Goal: Transaction & Acquisition: Purchase product/service

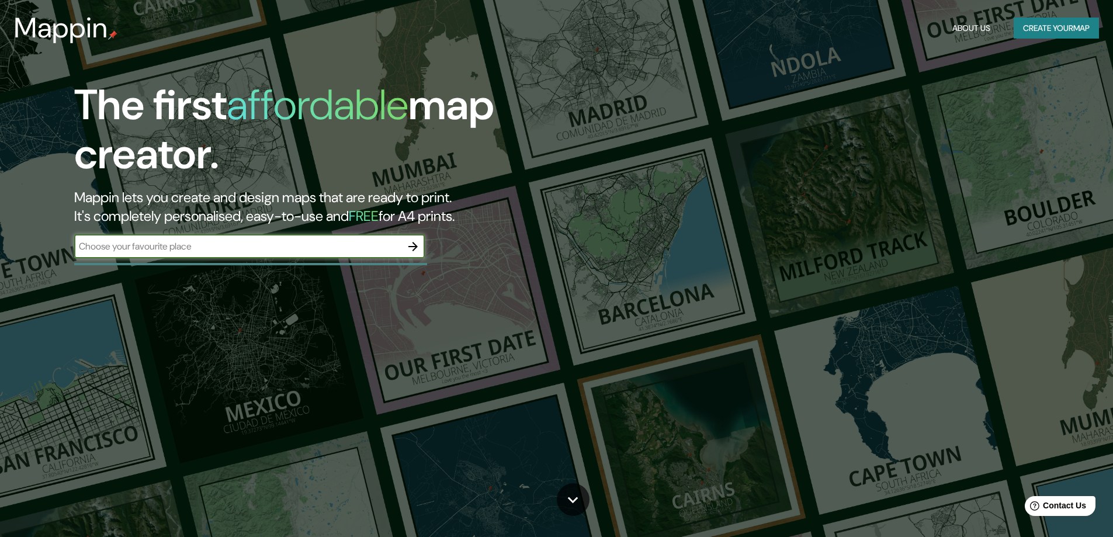
click at [256, 245] on input "text" at bounding box center [237, 246] width 327 height 13
type input "bogota"
click at [395, 367] on div "The first affordable map creator. Mappin lets you create and design maps that a…" at bounding box center [556, 268] width 1113 height 537
click at [418, 238] on button "button" at bounding box center [413, 246] width 23 height 23
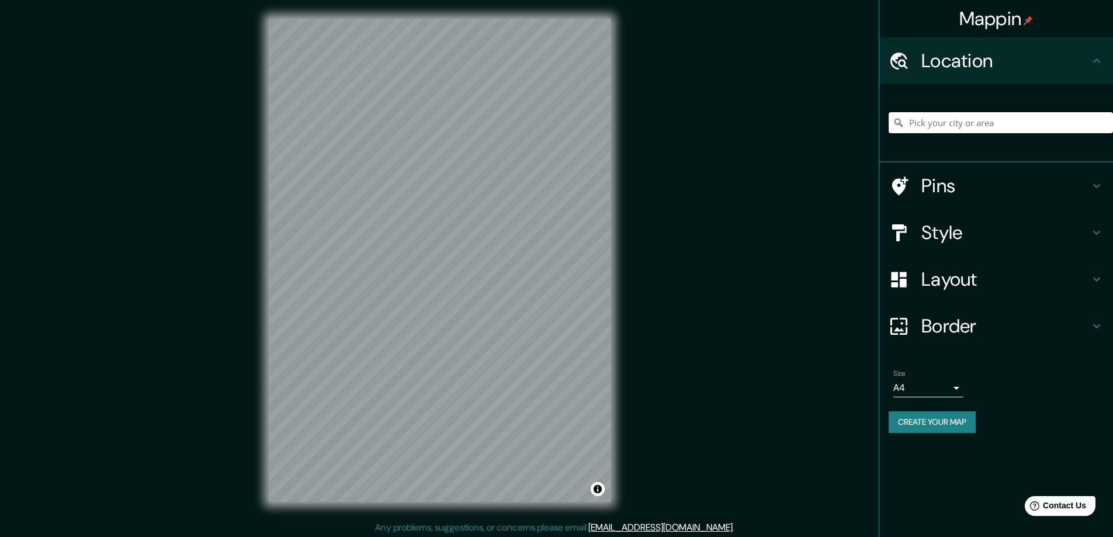
click at [1015, 70] on h4 "Location" at bounding box center [1006, 60] width 168 height 23
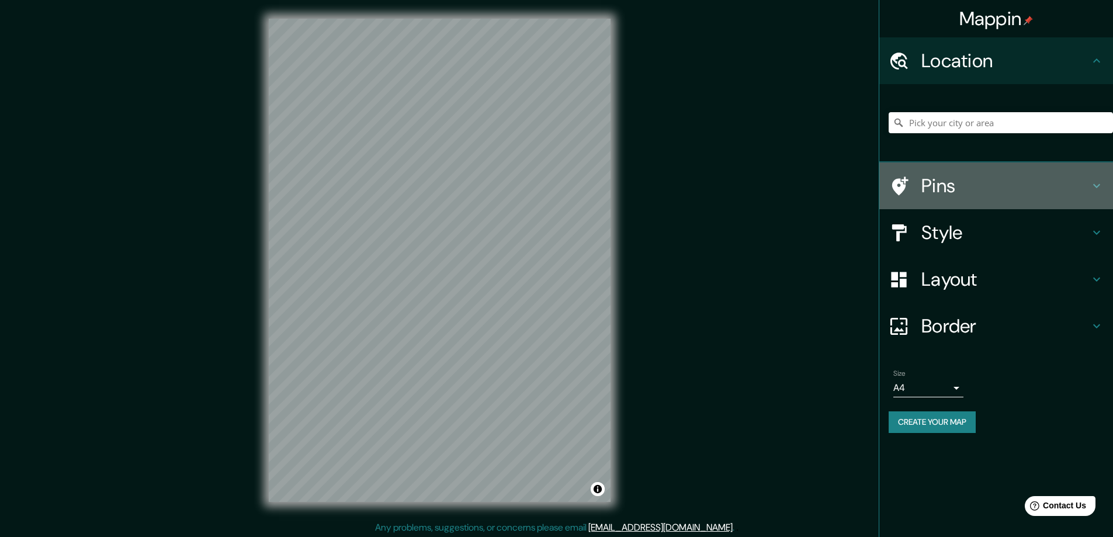
click at [991, 183] on h4 "Pins" at bounding box center [1006, 185] width 168 height 23
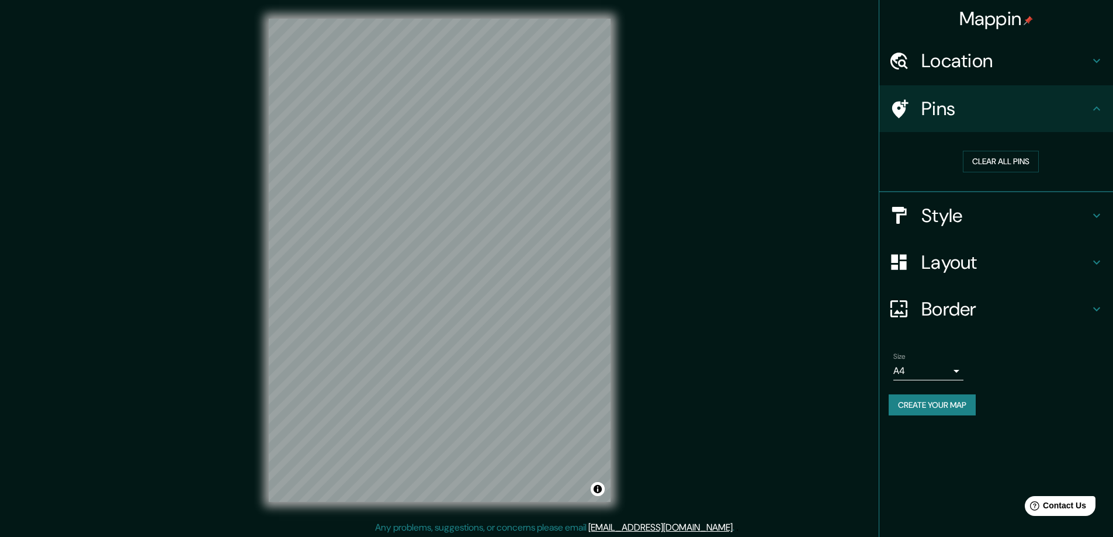
click at [1059, 220] on h4 "Style" at bounding box center [1006, 215] width 168 height 23
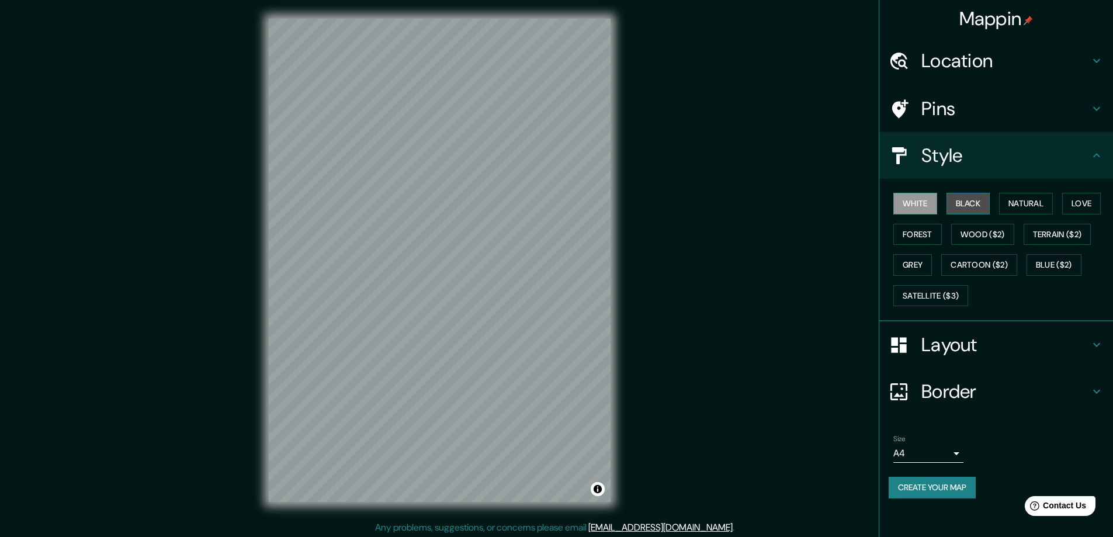
click at [985, 199] on button "Black" at bounding box center [969, 204] width 44 height 22
click at [1028, 204] on button "Natural" at bounding box center [1026, 204] width 54 height 22
click at [1046, 205] on button "Natural" at bounding box center [1026, 204] width 54 height 22
click at [1101, 205] on button "Love" at bounding box center [1082, 204] width 39 height 22
click at [1071, 235] on button "Terrain ($2)" at bounding box center [1058, 235] width 68 height 22
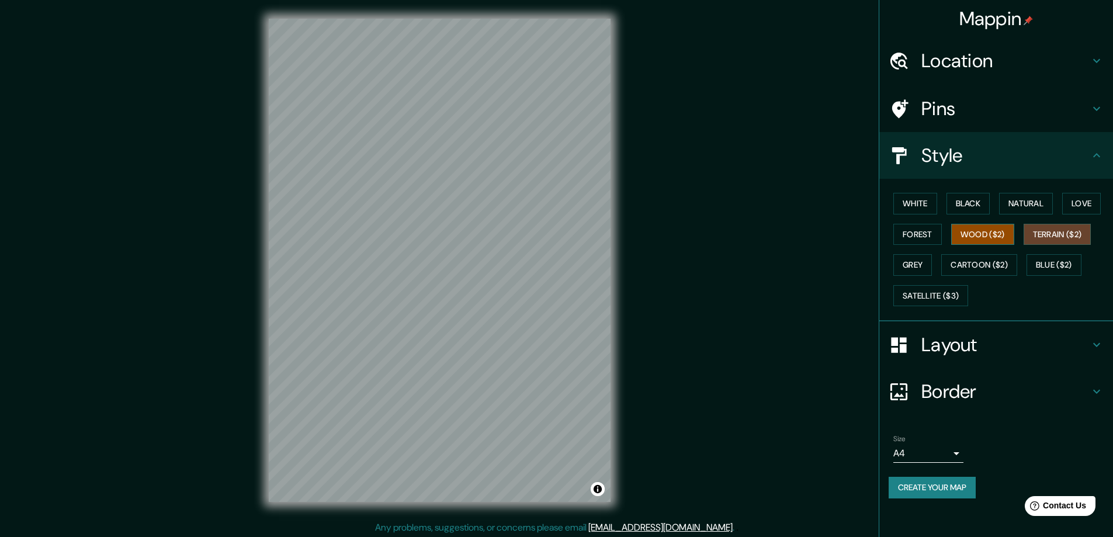
click at [987, 238] on button "Wood ($2)" at bounding box center [983, 235] width 63 height 22
click at [947, 234] on div "White Black Natural Love Forest Wood ($2) Terrain ($2) Grey Cartoon ($2) Blue (…" at bounding box center [1001, 249] width 224 height 123
click at [925, 235] on button "Forest" at bounding box center [918, 235] width 49 height 22
click at [924, 265] on button "Grey" at bounding box center [913, 265] width 39 height 22
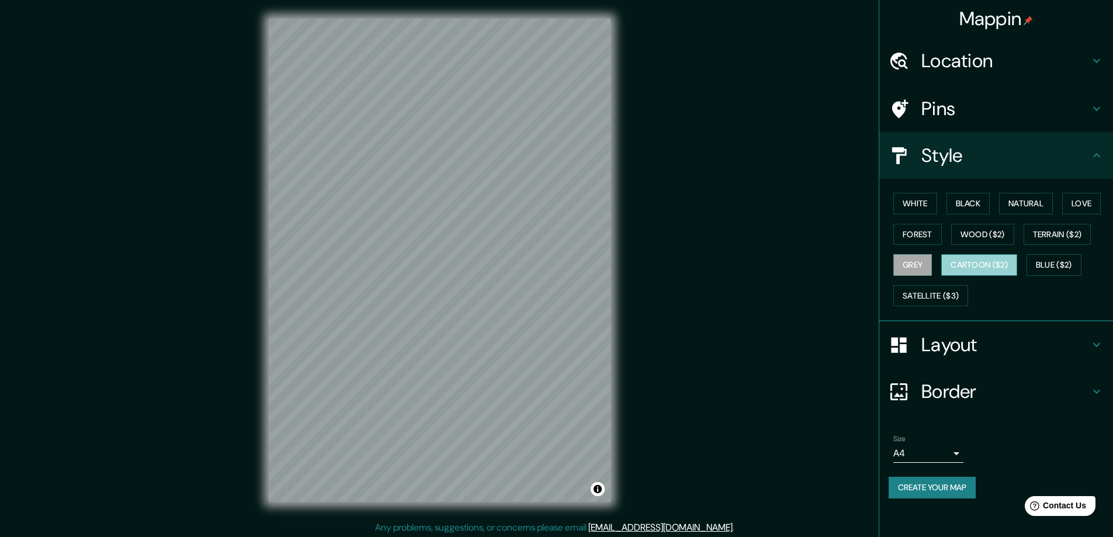
click at [964, 267] on button "Cartoon ($2)" at bounding box center [980, 265] width 76 height 22
click at [960, 293] on button "Satellite ($3)" at bounding box center [931, 296] width 75 height 22
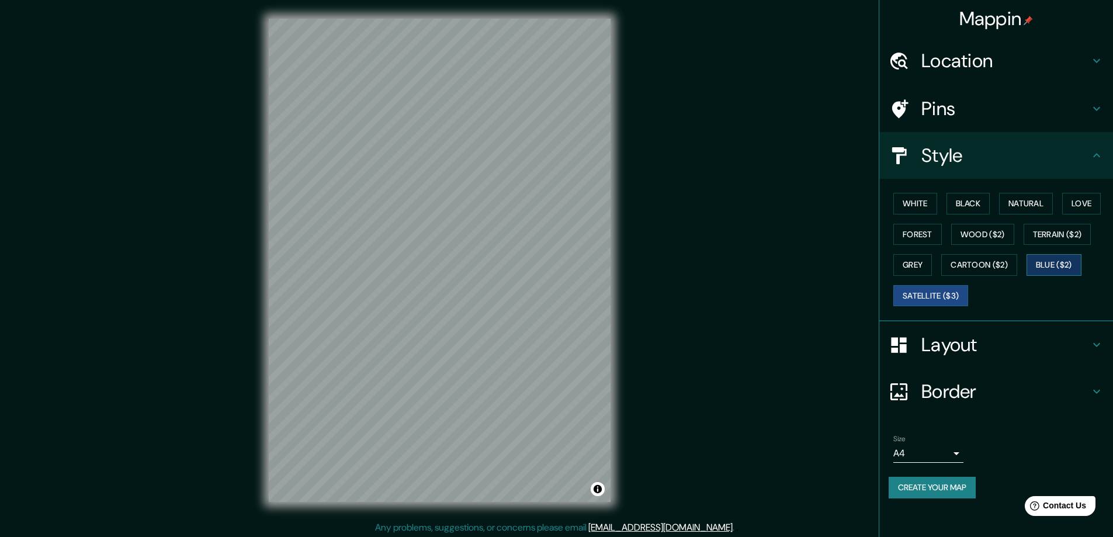
click at [1062, 264] on button "Blue ($2)" at bounding box center [1054, 265] width 55 height 22
click at [912, 201] on button "White" at bounding box center [916, 204] width 44 height 22
click at [964, 99] on h4 "Pins" at bounding box center [1006, 108] width 168 height 23
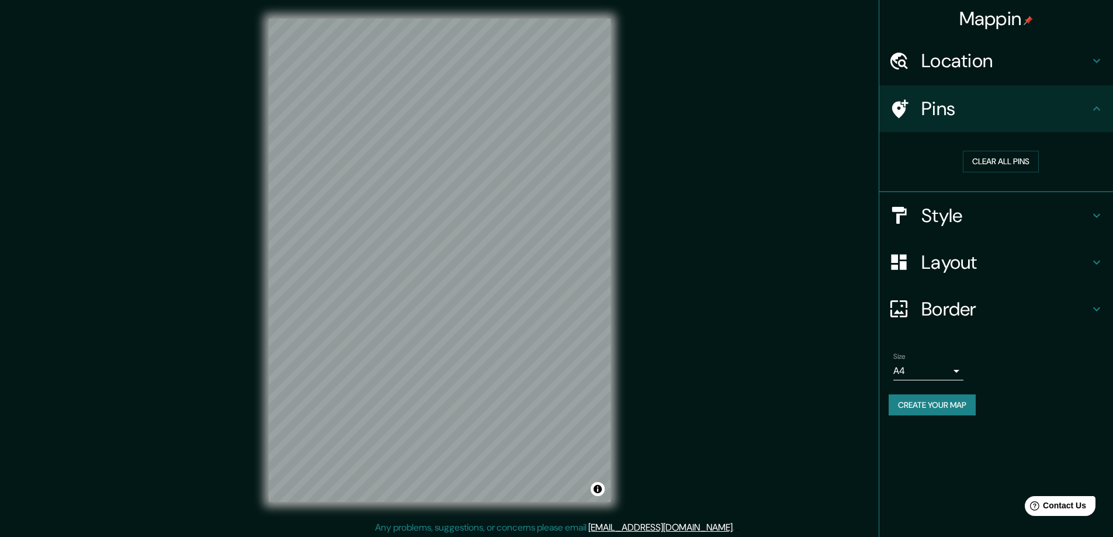
click at [960, 69] on h4 "Location" at bounding box center [1006, 60] width 168 height 23
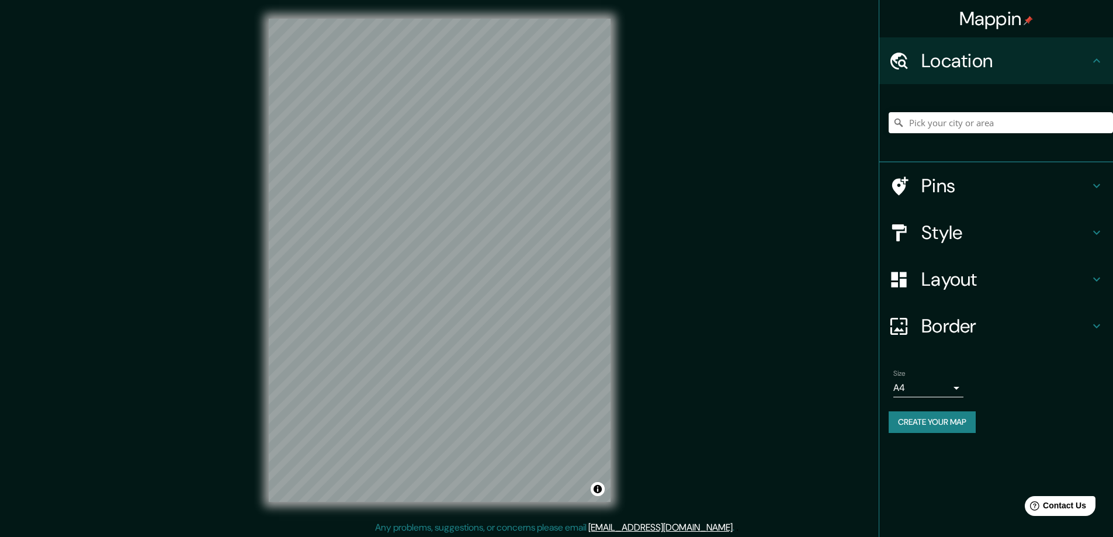
click at [962, 63] on h4 "Location" at bounding box center [1006, 60] width 168 height 23
click at [1014, 333] on h4 "Border" at bounding box center [1006, 325] width 168 height 23
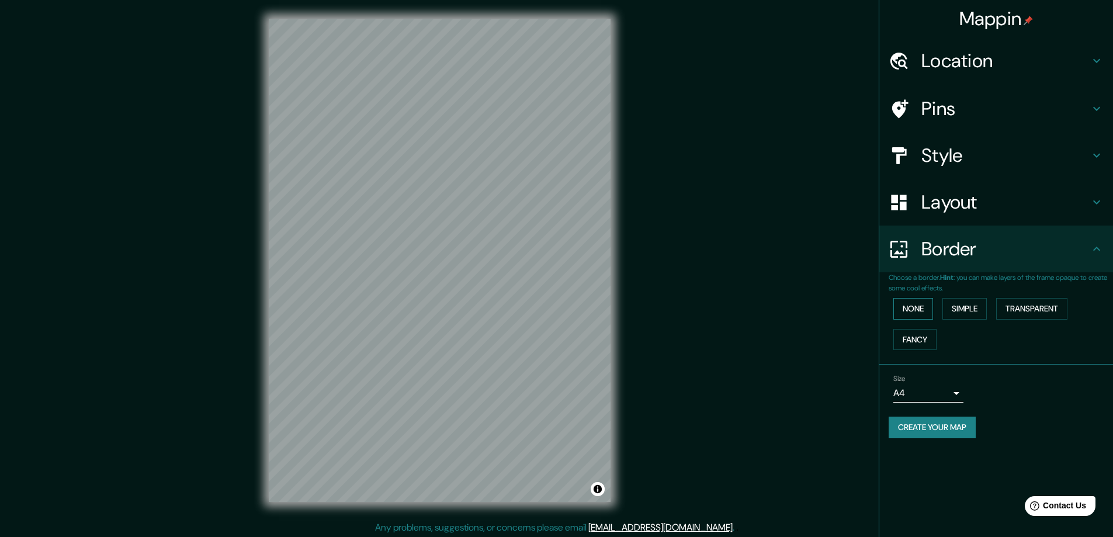
click at [922, 305] on button "None" at bounding box center [914, 309] width 40 height 22
click at [968, 310] on button "Simple" at bounding box center [965, 309] width 44 height 22
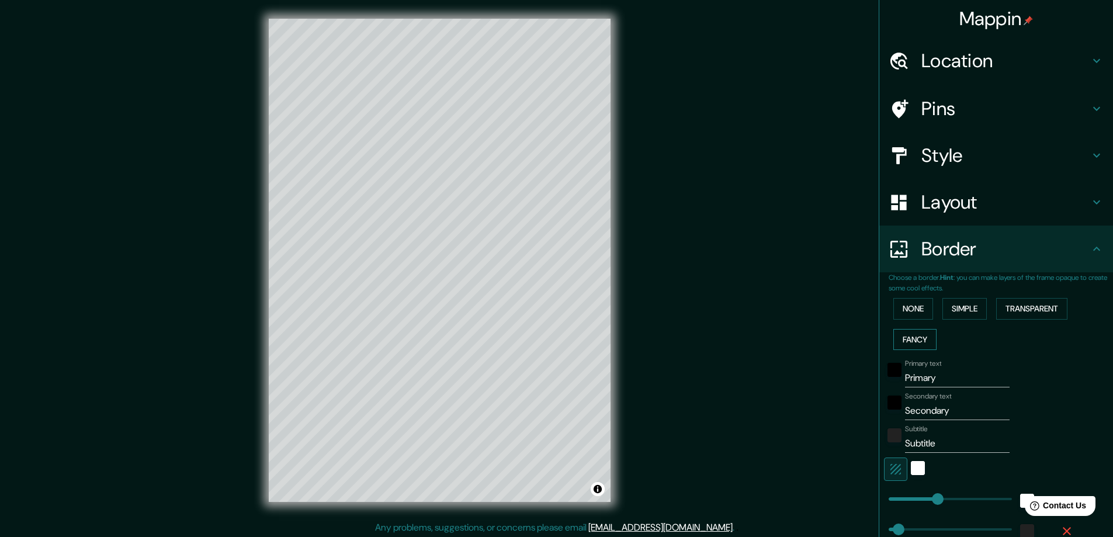
click at [912, 343] on button "Fancy" at bounding box center [915, 340] width 43 height 22
click at [1028, 305] on button "Transparent" at bounding box center [1032, 309] width 71 height 22
click at [975, 307] on button "Simple" at bounding box center [965, 309] width 44 height 22
click at [908, 310] on button "None" at bounding box center [914, 309] width 40 height 22
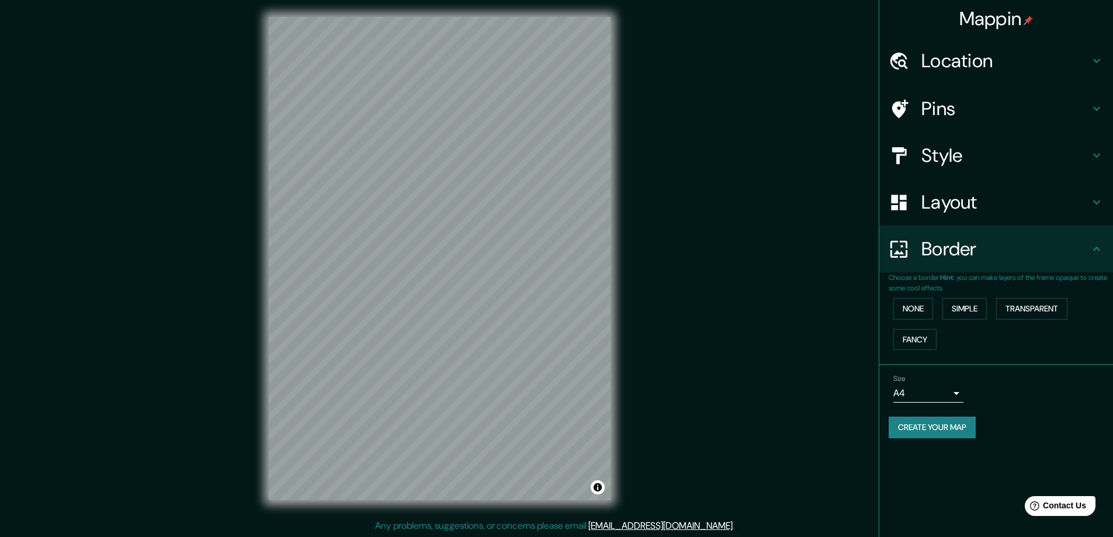
scroll to position [2, 0]
click at [947, 408] on div "Size A4 single Create your map" at bounding box center [996, 409] width 215 height 78
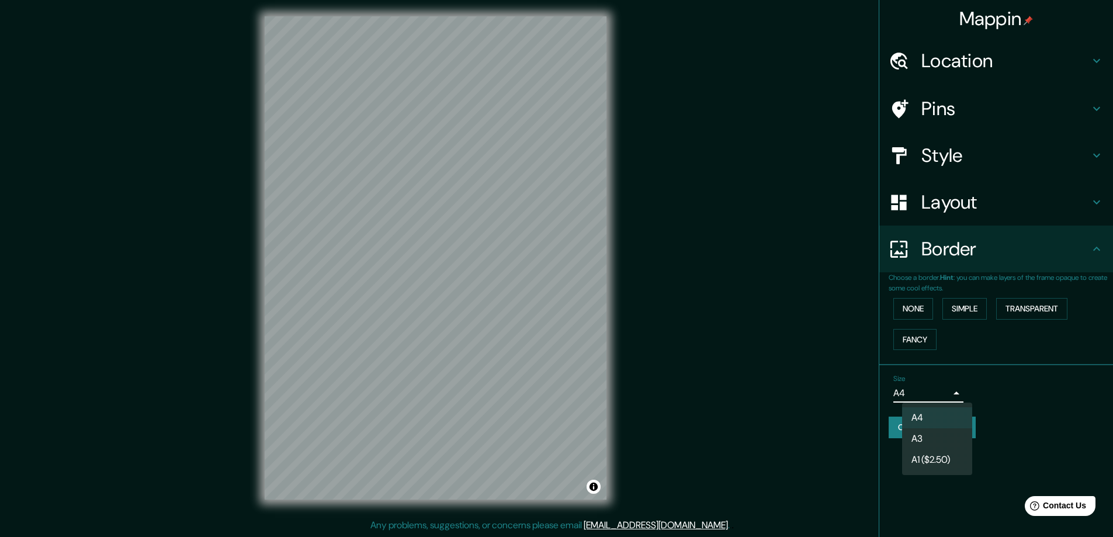
click at [956, 396] on body "Mappin Location Pins Style Layout Border Choose a border. Hint : you can make l…" at bounding box center [556, 266] width 1113 height 537
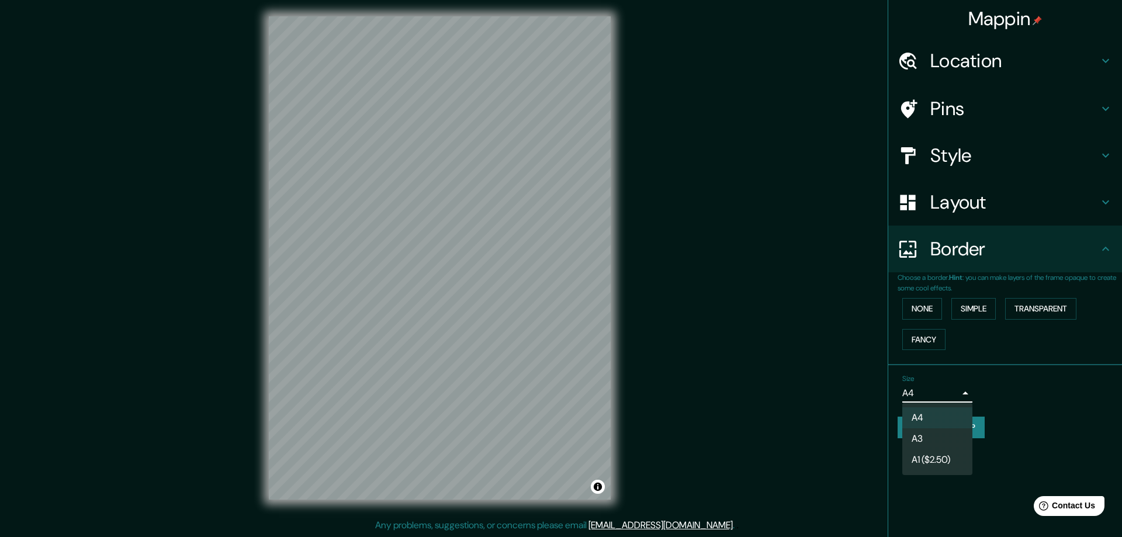
click at [1058, 428] on div at bounding box center [561, 268] width 1122 height 537
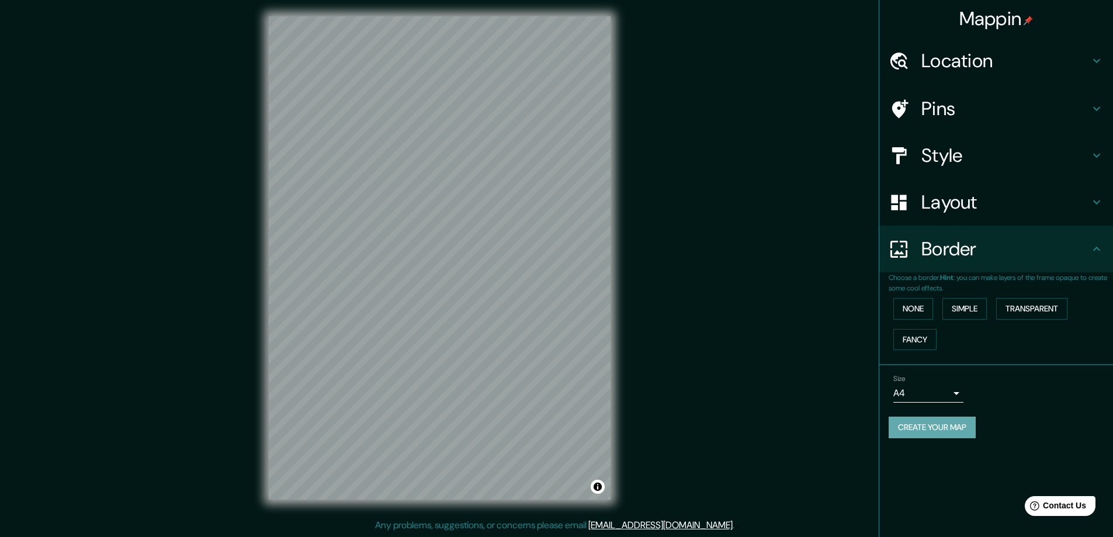
click at [968, 434] on button "Create your map" at bounding box center [932, 428] width 87 height 22
